Goal: Information Seeking & Learning: Learn about a topic

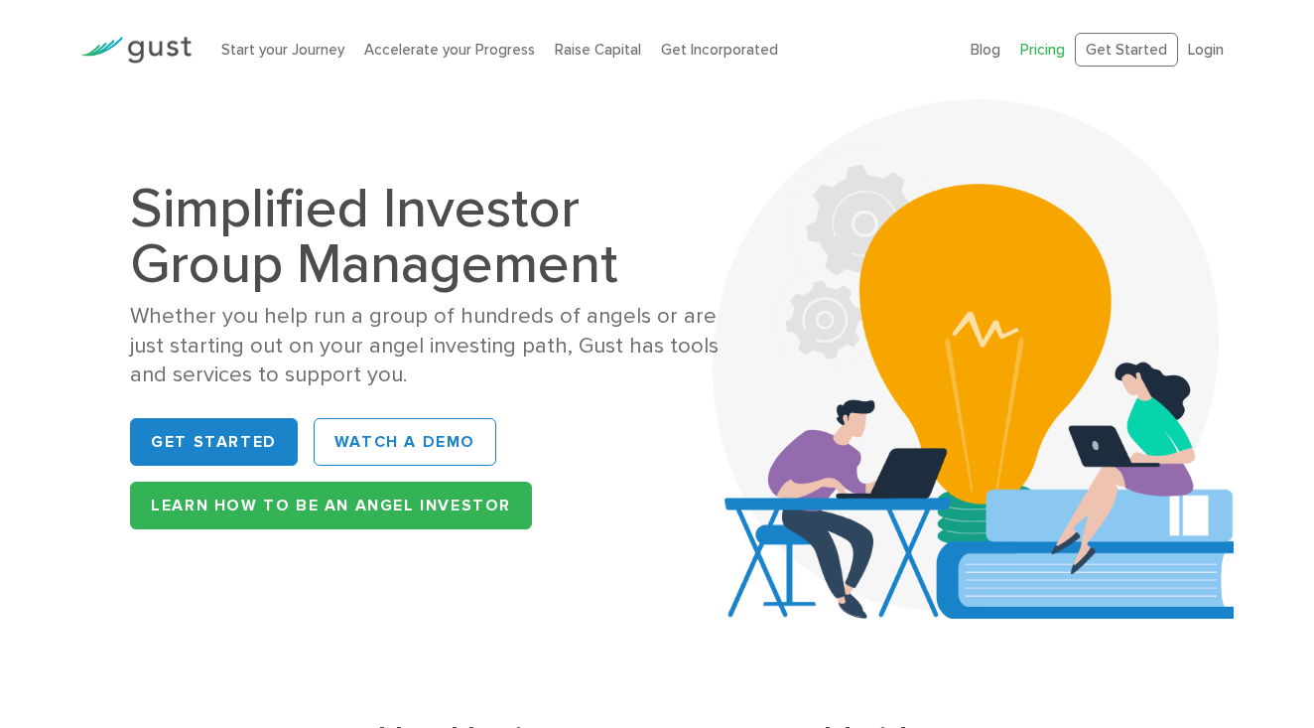
click at [1043, 47] on link "Pricing" at bounding box center [1042, 50] width 45 height 18
click at [590, 46] on link "Raise Capital" at bounding box center [598, 50] width 86 height 18
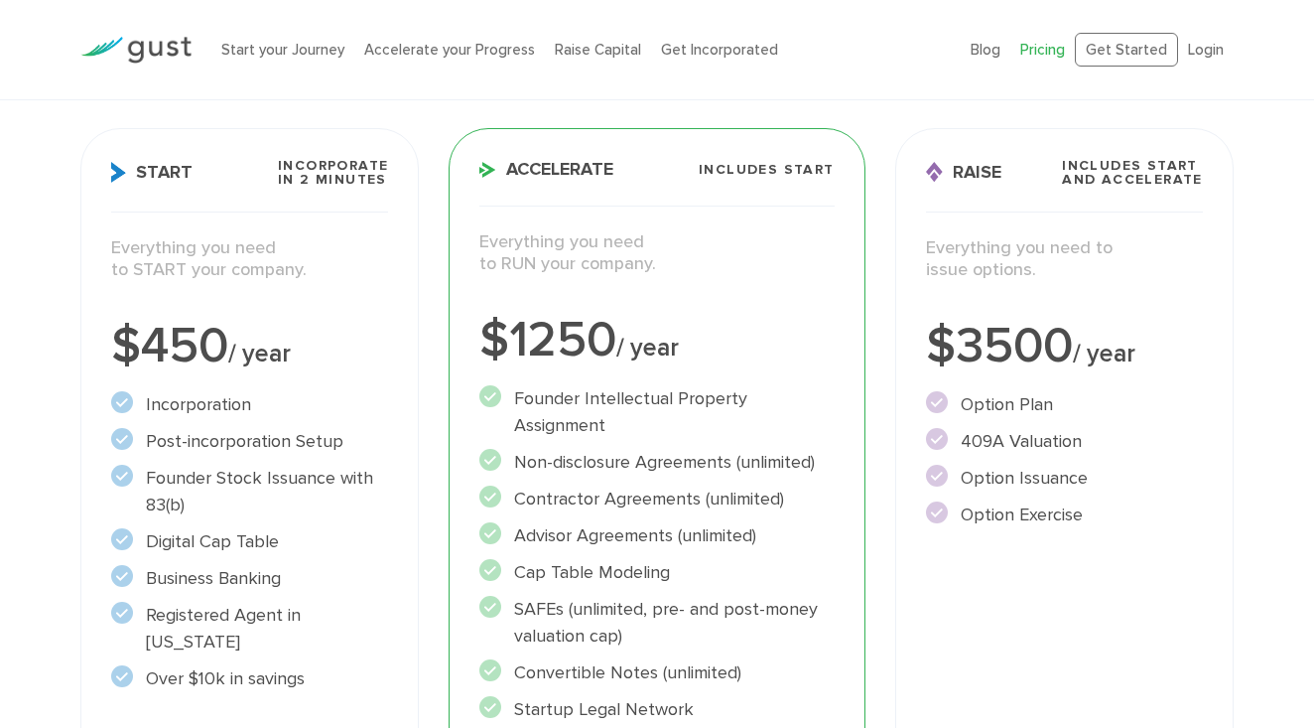
scroll to position [127, 0]
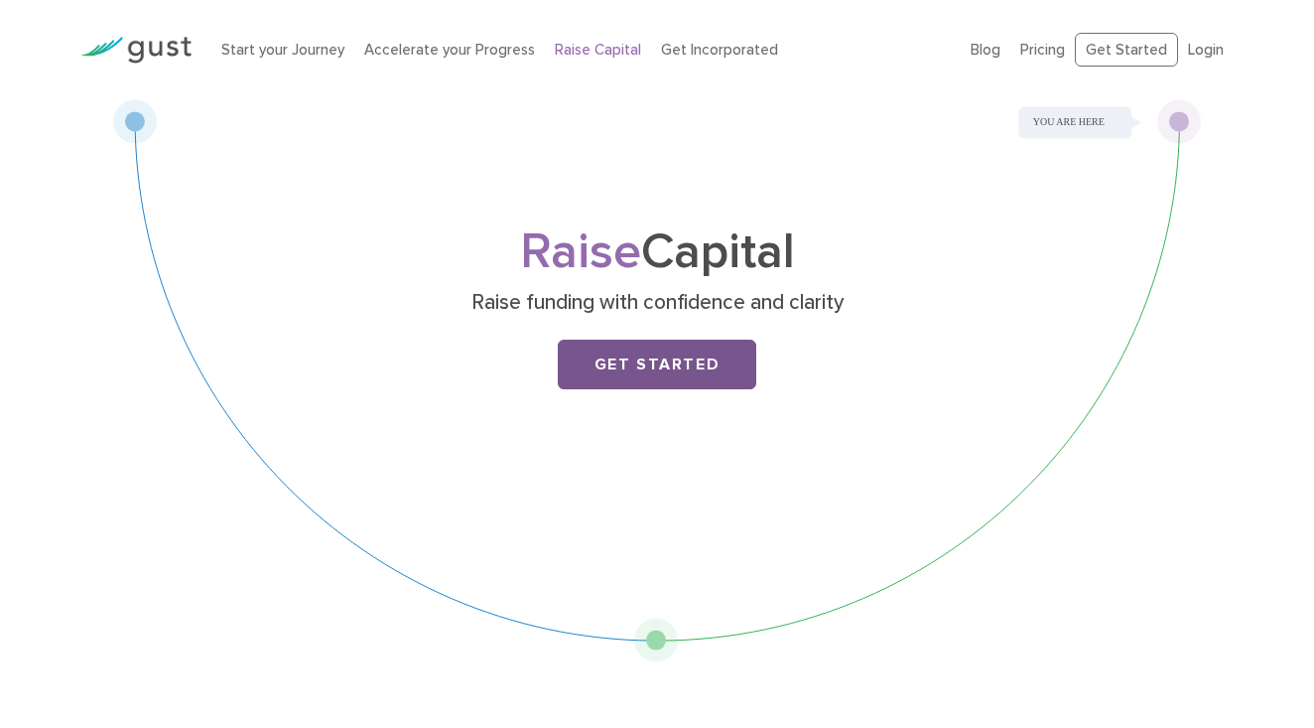
click at [658, 365] on link "Get Started" at bounding box center [657, 364] width 199 height 50
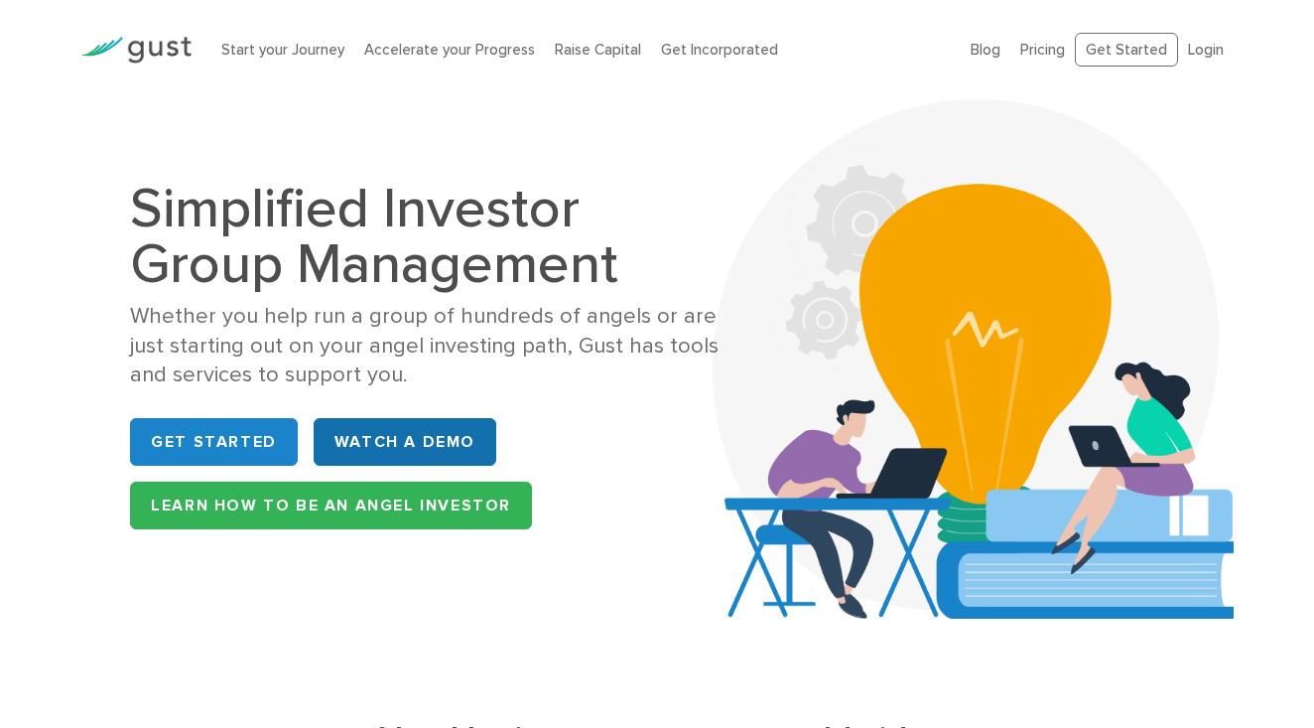
click at [403, 443] on link "WATCH A DEMO" at bounding box center [405, 442] width 183 height 48
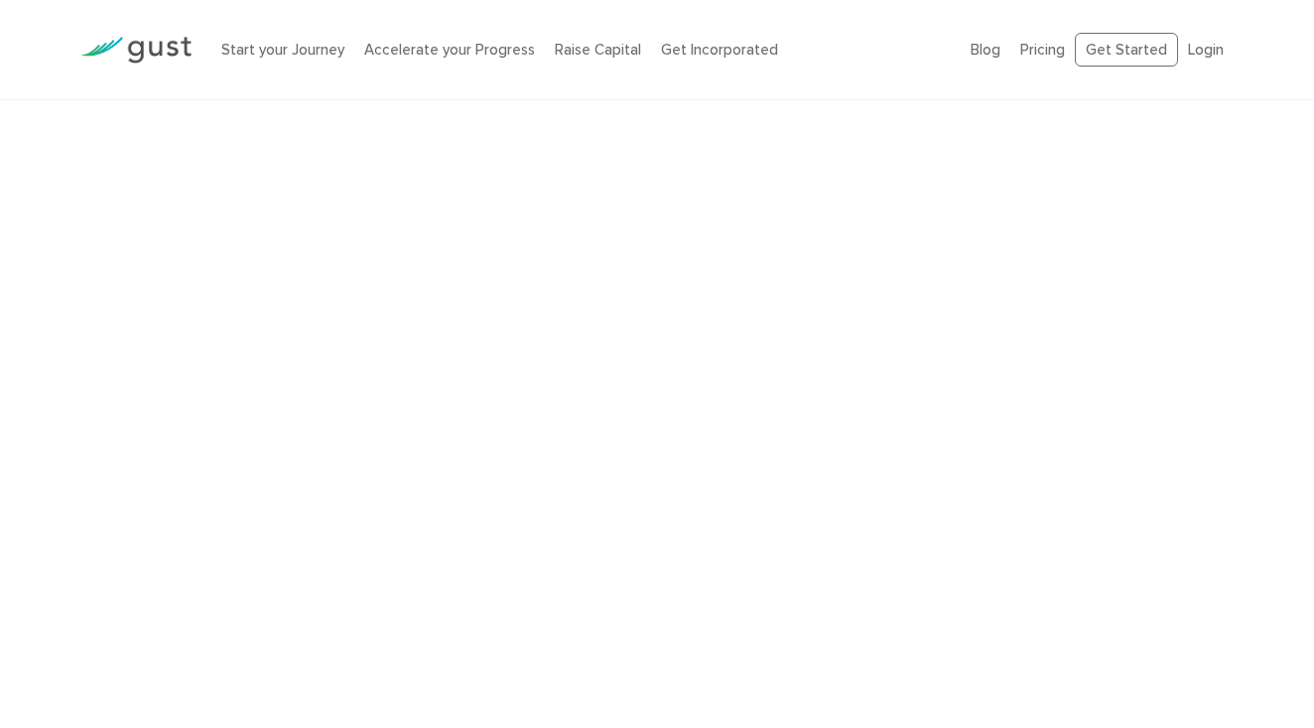
scroll to position [4070, 0]
